Goal: Task Accomplishment & Management: Use online tool/utility

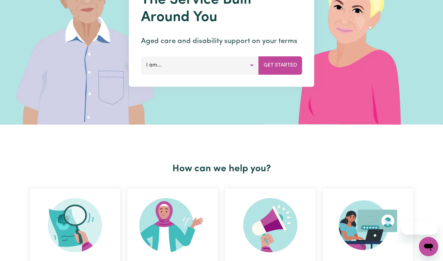
scroll to position [75, 0]
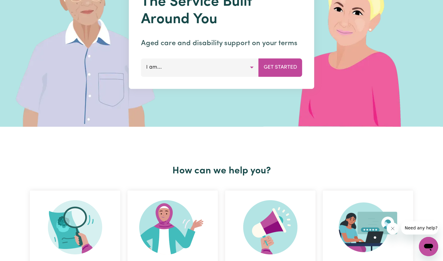
click at [195, 68] on button "I am..." at bounding box center [200, 67] width 118 height 18
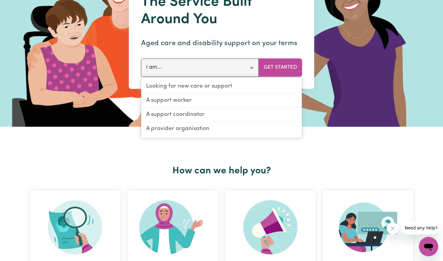
click at [113, 124] on img at bounding box center [90, 36] width 180 height 181
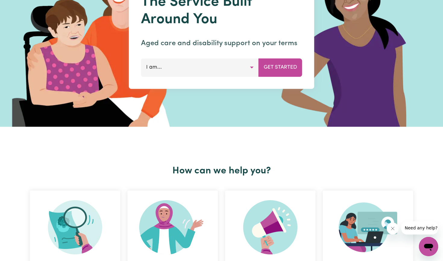
click at [175, 64] on button "I am..." at bounding box center [200, 67] width 118 height 18
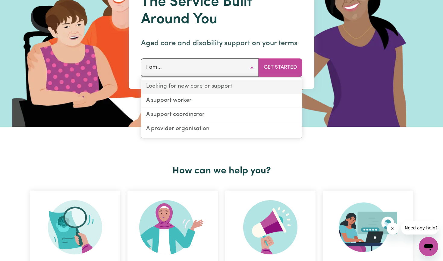
click at [174, 88] on link "Looking for new care or support" at bounding box center [221, 87] width 161 height 14
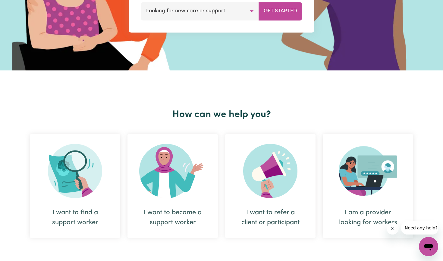
scroll to position [134, 0]
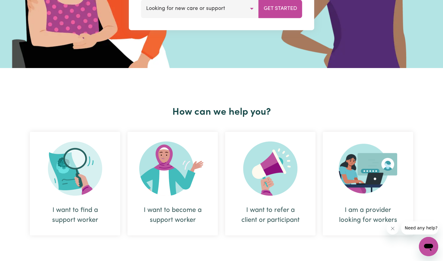
click at [88, 197] on div "I want to find a support worker" at bounding box center [75, 184] width 90 height 104
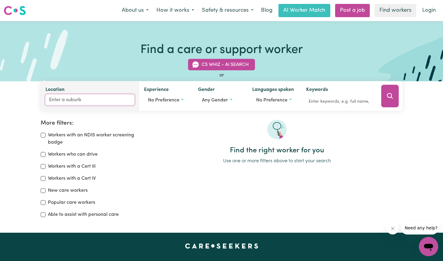
click at [82, 99] on input "Location" at bounding box center [90, 100] width 89 height 11
type input "jan"
type input "[PERSON_NAME], [GEOGRAPHIC_DATA], 3228"
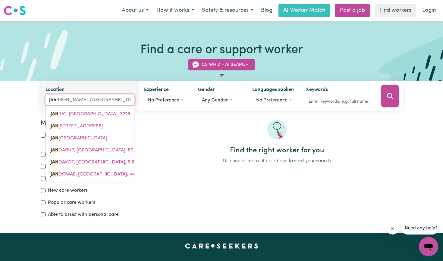
type input "[PERSON_NAME]"
type input "jannali"
type input "jannali, [GEOGRAPHIC_DATA], 2226"
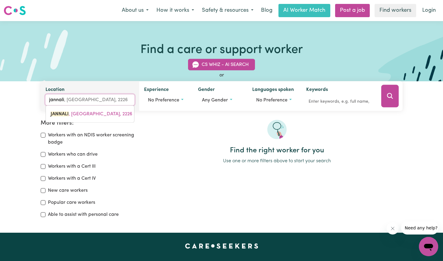
type input "Jannali"
type input "Jannali, [GEOGRAPHIC_DATA], 2226"
click at [83, 116] on span "JANNALI , [GEOGRAPHIC_DATA], 2226" at bounding box center [92, 114] width 82 height 5
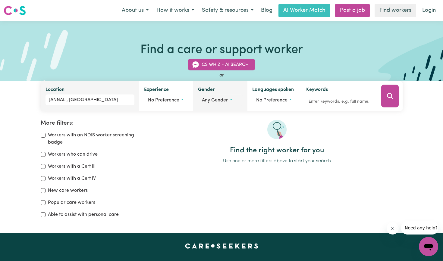
click at [212, 98] on span "Any gender" at bounding box center [215, 100] width 26 height 5
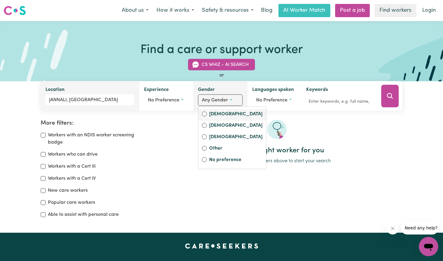
click at [212, 114] on label "[DEMOGRAPHIC_DATA]" at bounding box center [235, 115] width 53 height 8
click at [207, 114] on input "[DEMOGRAPHIC_DATA]" at bounding box center [204, 114] width 5 height 5
radio input "true"
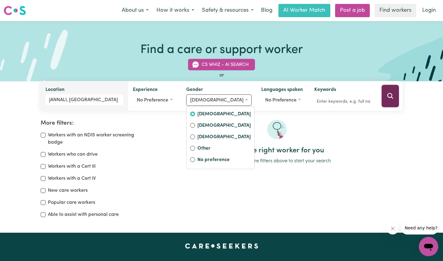
click at [394, 96] on button "Search" at bounding box center [390, 96] width 17 height 23
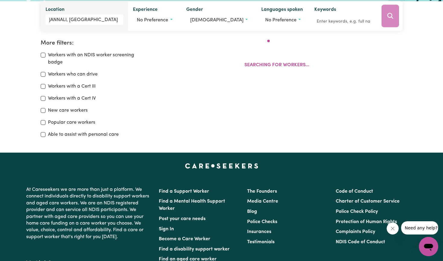
scroll to position [101, 0]
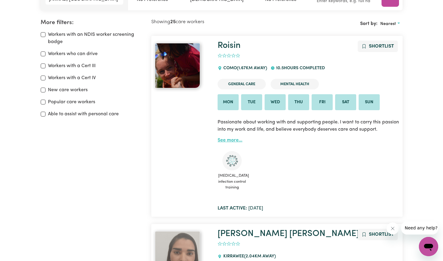
click at [234, 141] on link "See more..." at bounding box center [230, 140] width 25 height 5
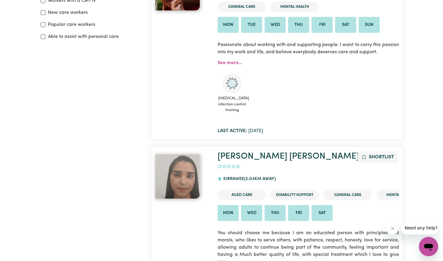
scroll to position [232, 0]
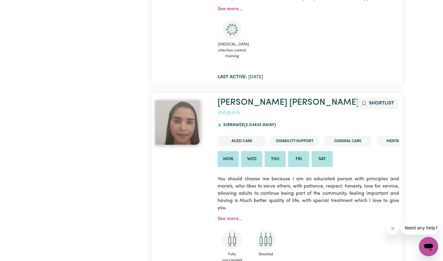
click at [175, 125] on img at bounding box center [177, 122] width 45 height 45
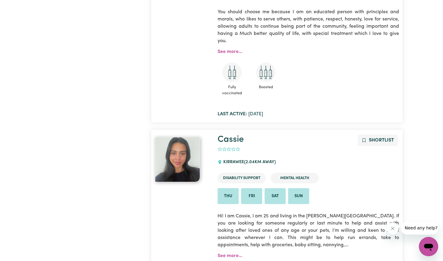
scroll to position [420, 0]
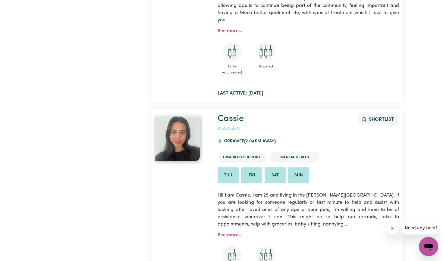
click at [182, 144] on img at bounding box center [177, 138] width 45 height 45
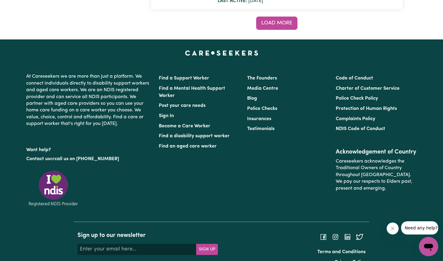
scroll to position [4981, 0]
